Goal: Task Accomplishment & Management: Manage account settings

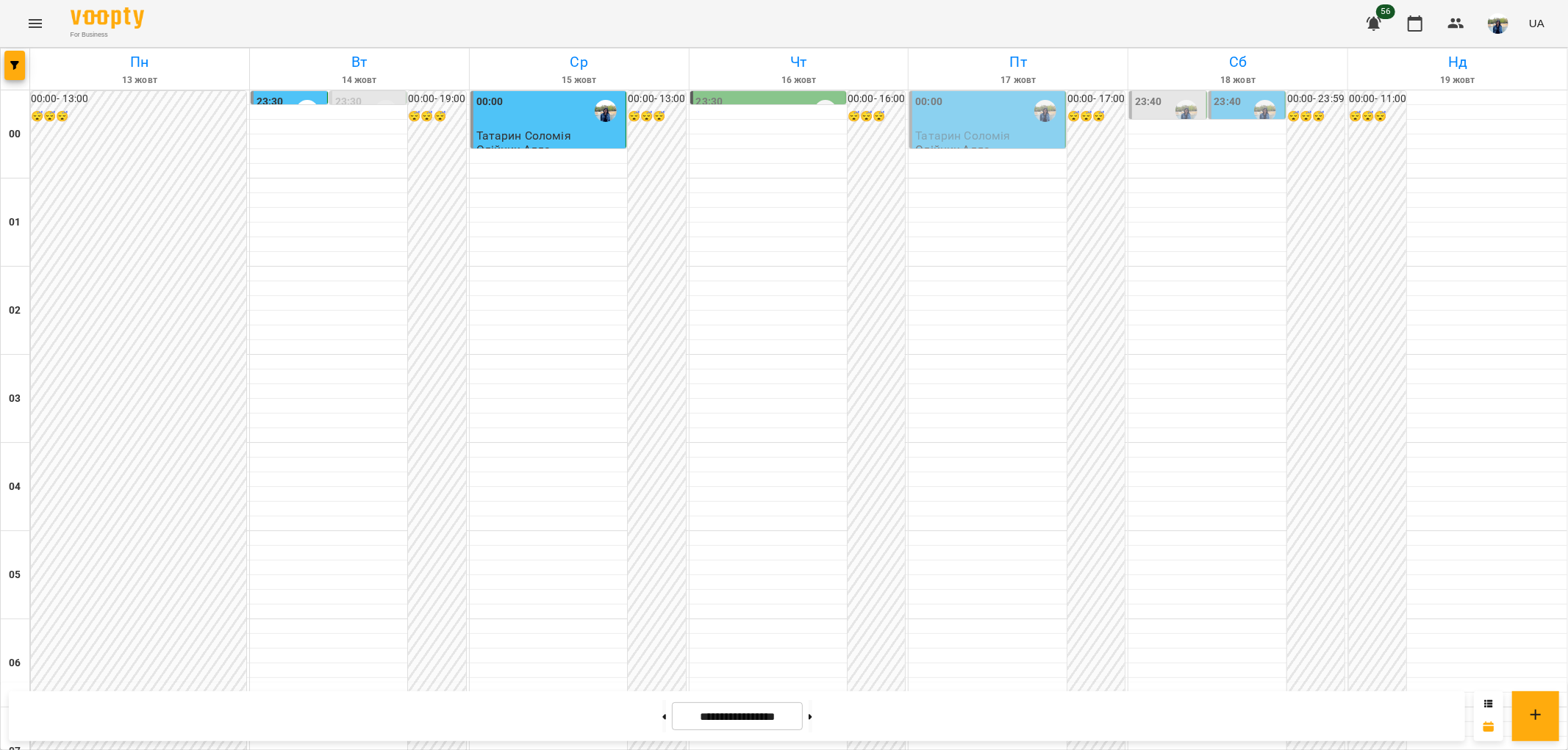
scroll to position [898, 0]
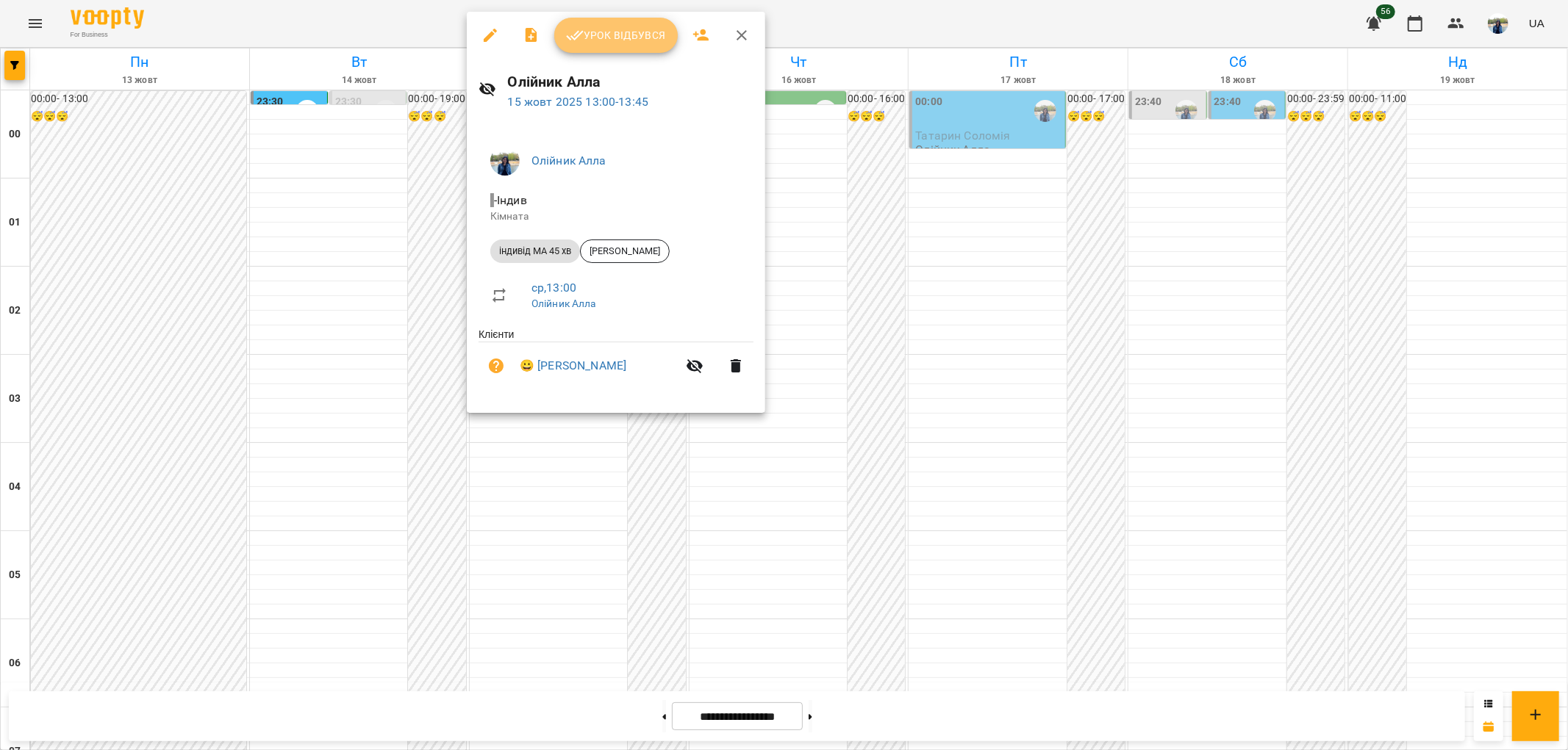
click at [627, 34] on span "Урок відбувся" at bounding box center [615, 35] width 100 height 17
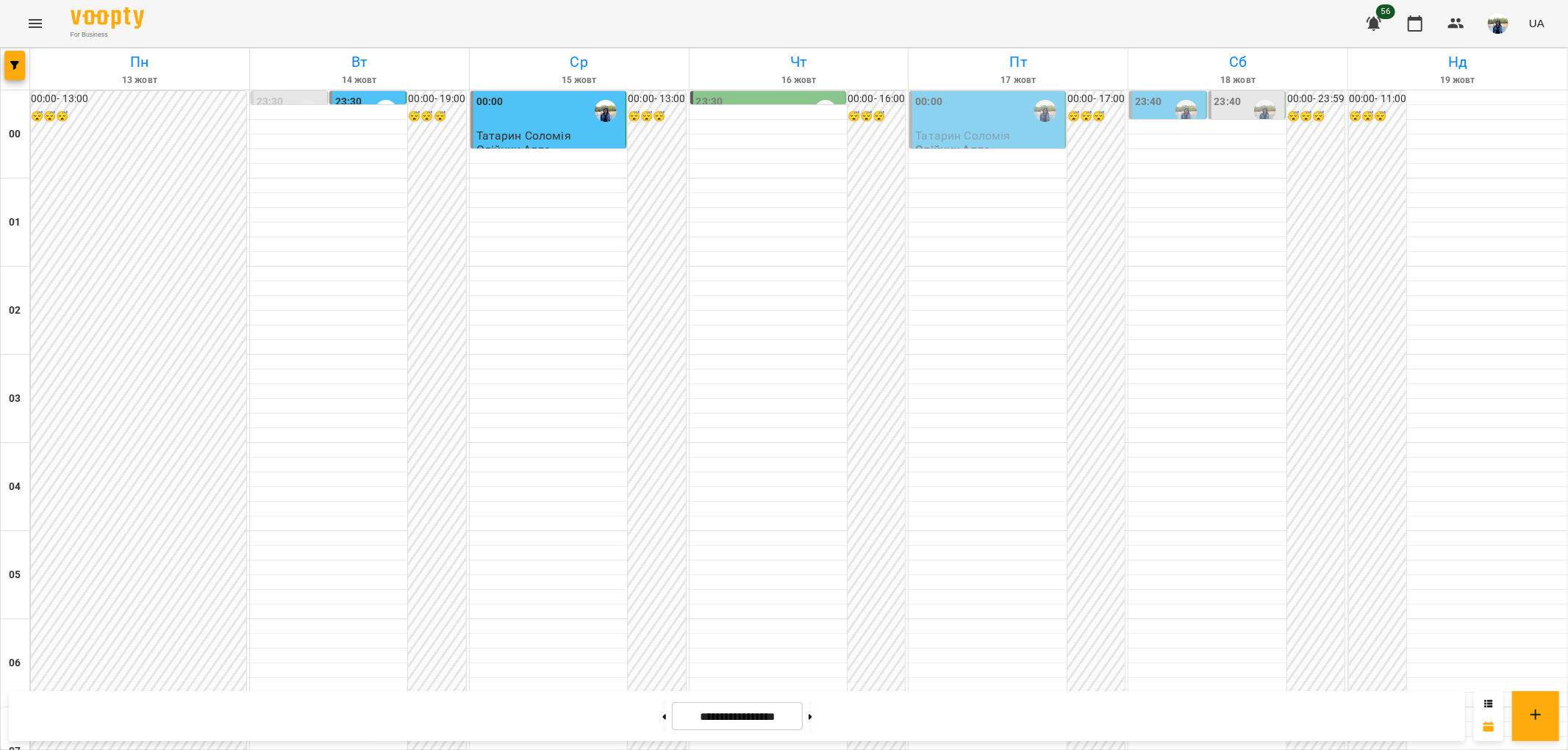
scroll to position [1522, 0]
drag, startPoint x: 832, startPoint y: 722, endPoint x: 829, endPoint y: 703, distance: 19.2
click at [812, 722] on button at bounding box center [810, 716] width 4 height 32
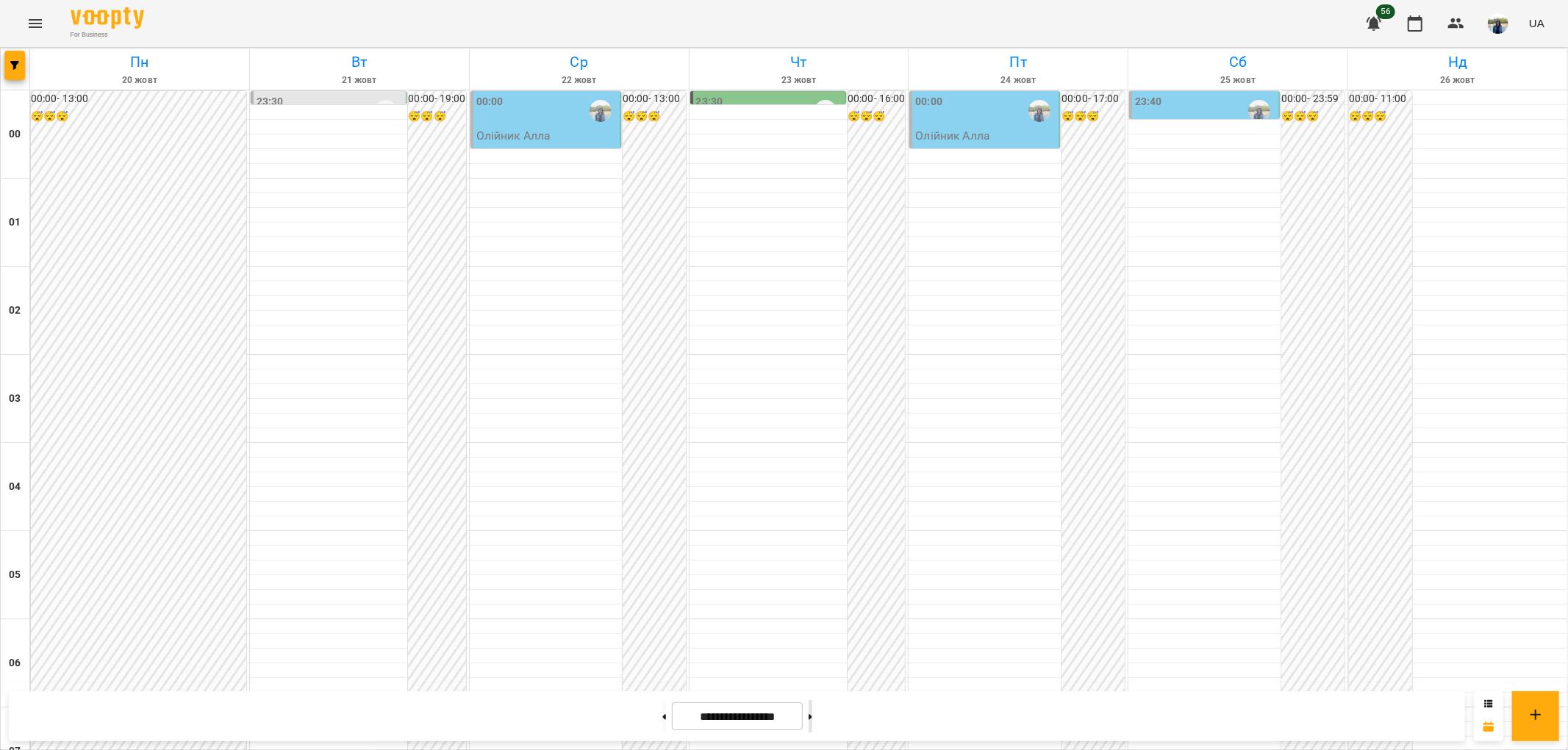
click at [812, 719] on button at bounding box center [810, 716] width 4 height 32
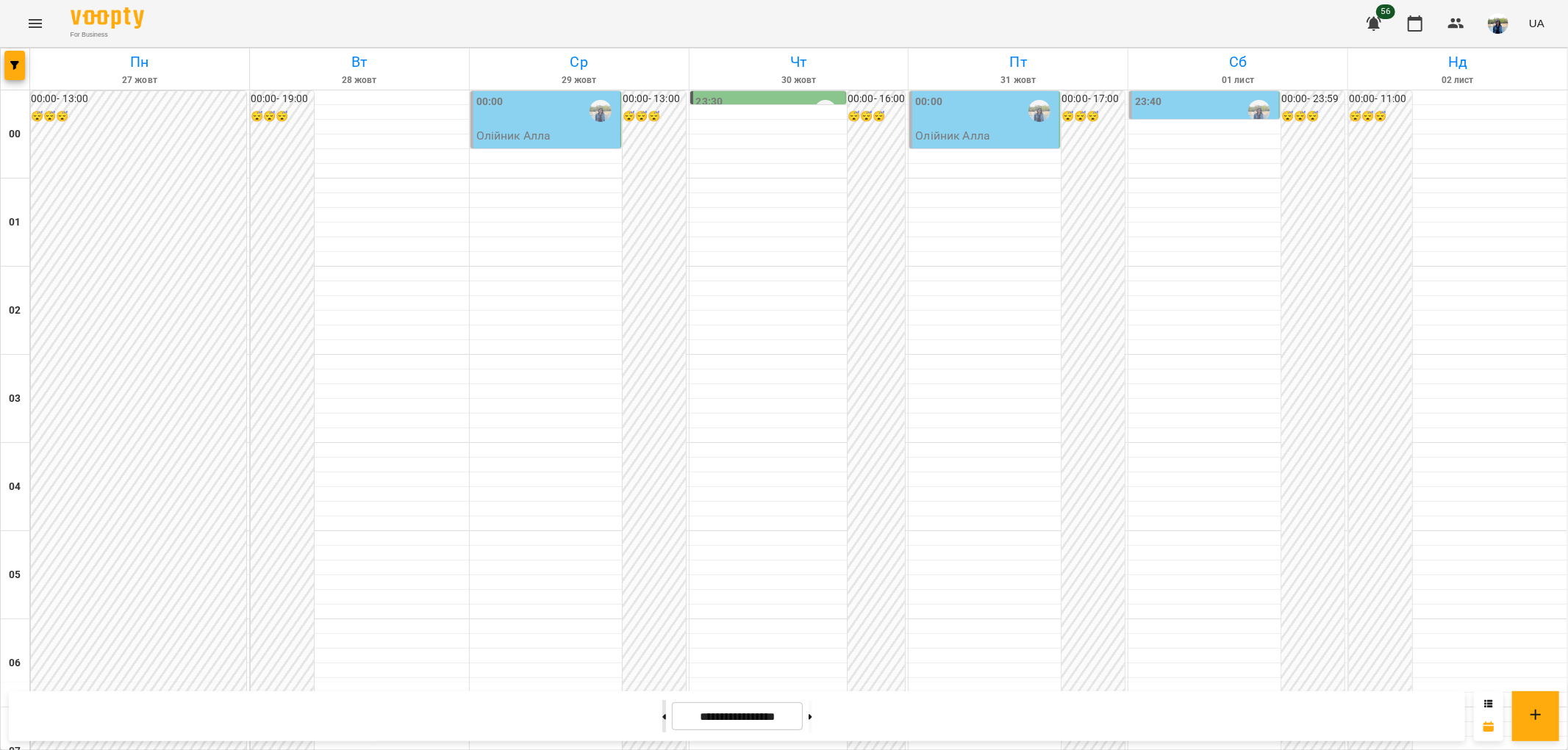
click at [662, 715] on icon at bounding box center [664, 717] width 4 height 6
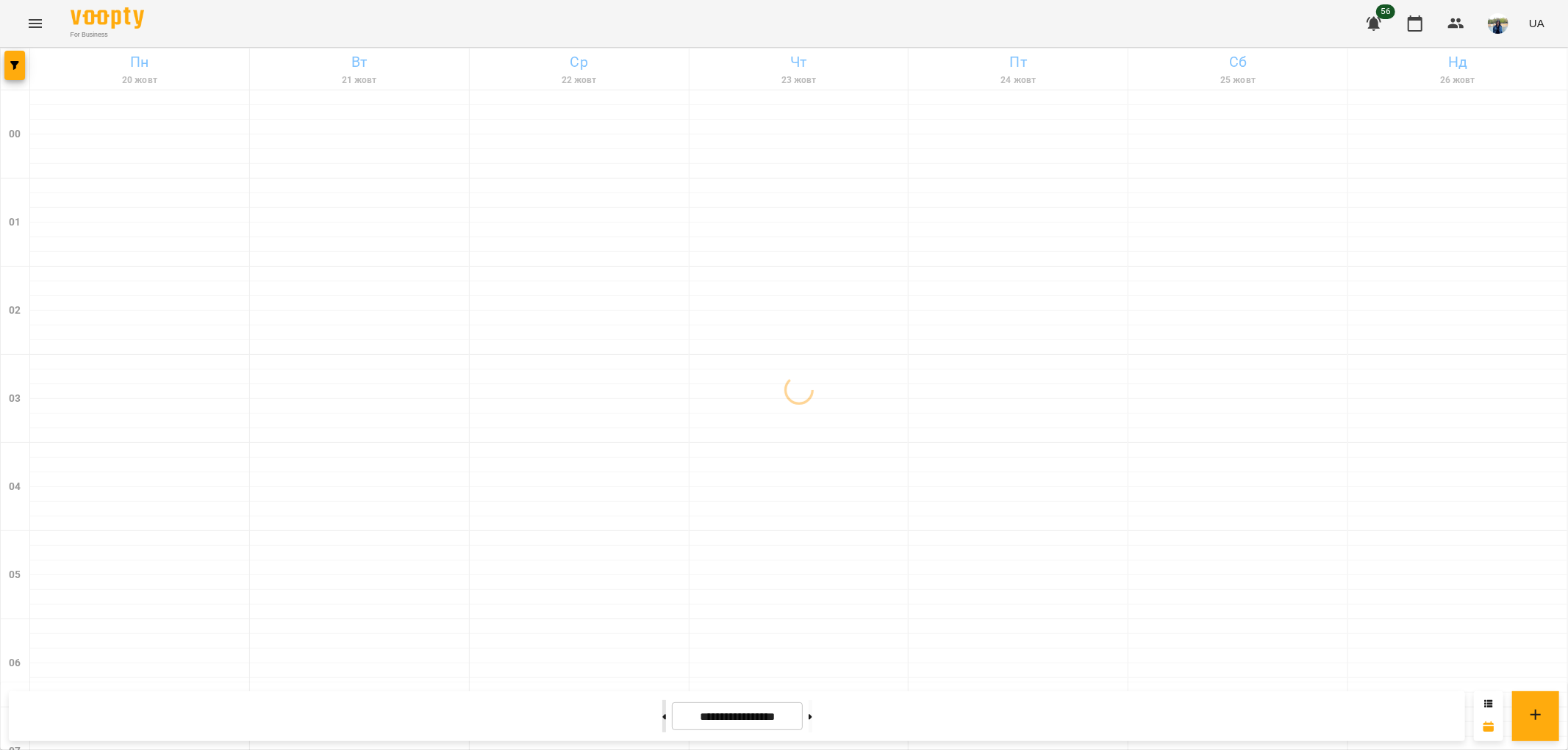
click at [662, 715] on icon at bounding box center [664, 717] width 4 height 6
type input "**********"
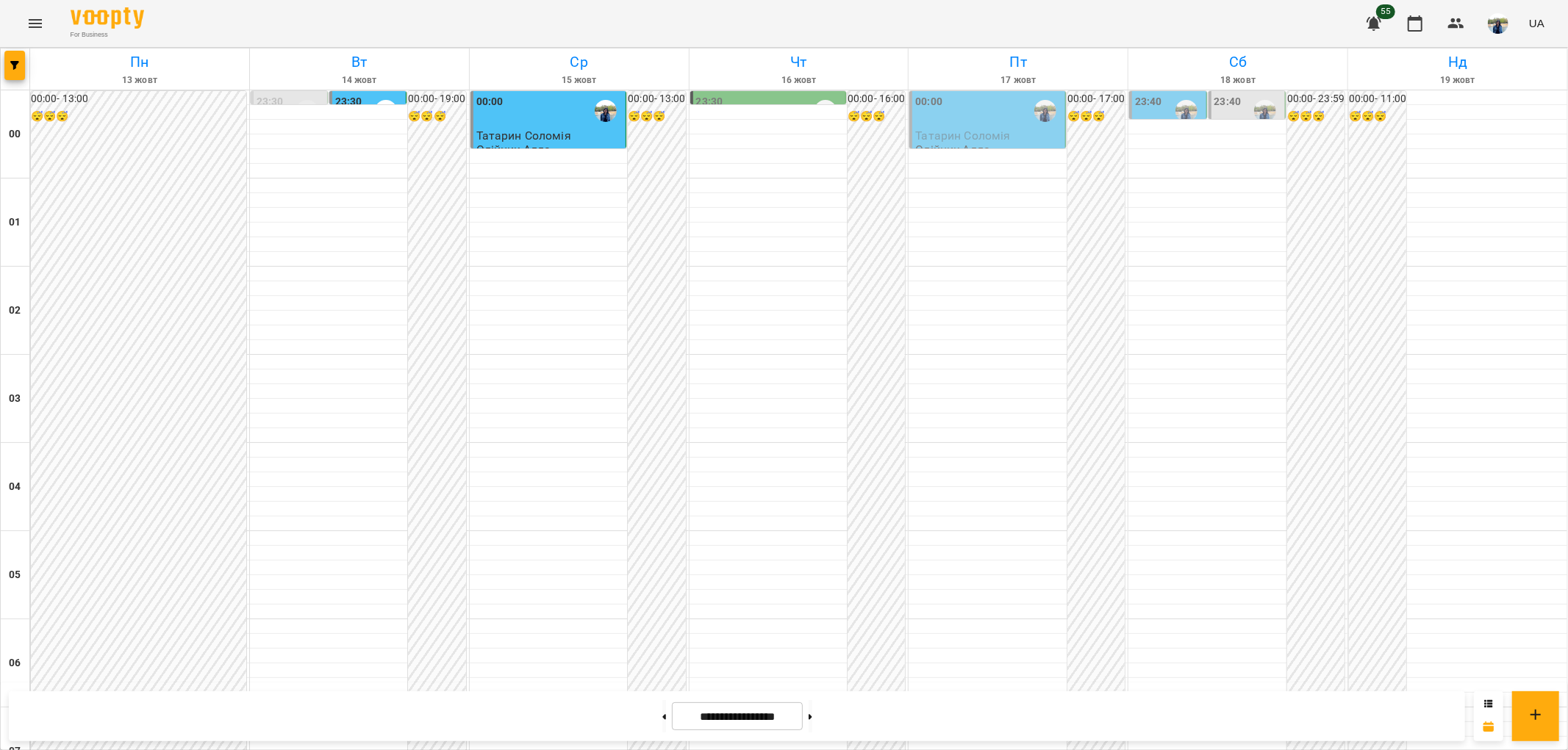
scroll to position [1114, 0]
